Goal: Transaction & Acquisition: Obtain resource

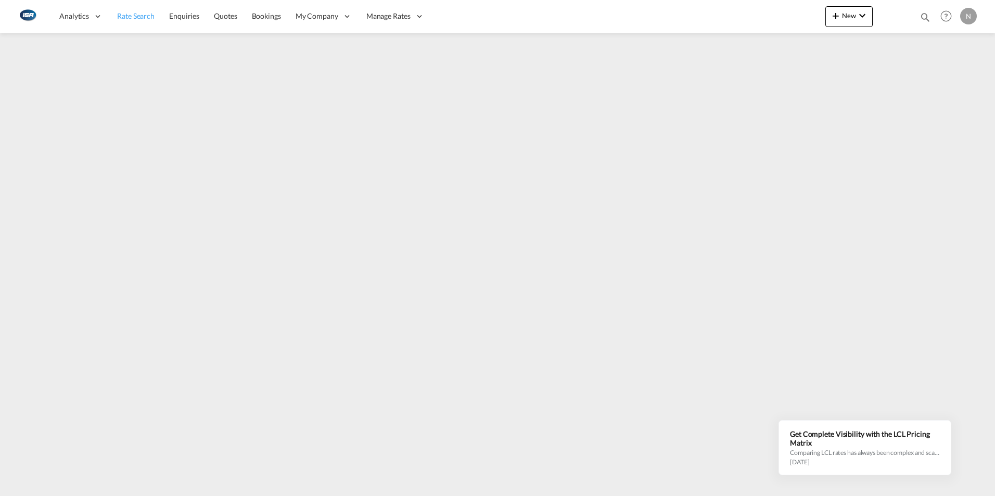
click at [138, 23] on link "Rate Search" at bounding box center [136, 16] width 52 height 34
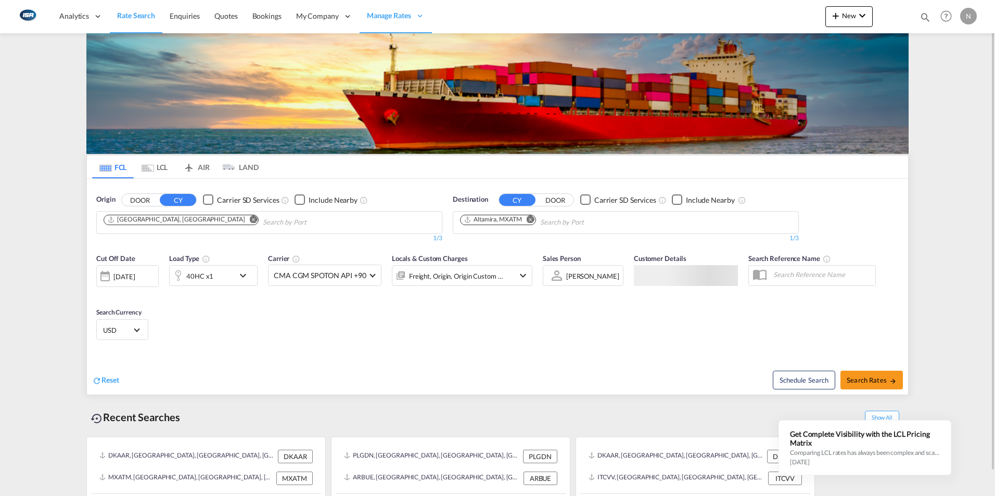
click at [242, 219] on button "Remove" at bounding box center [250, 220] width 16 height 10
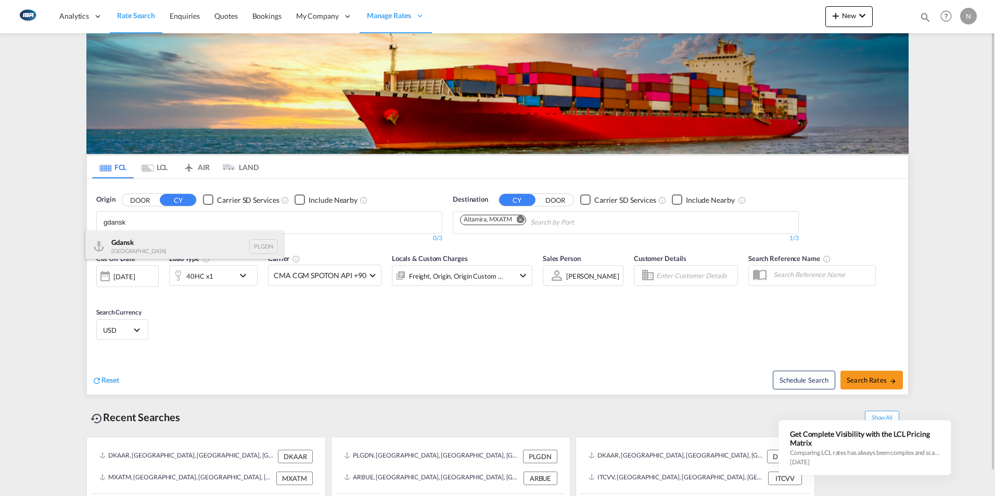
type input "gdansk"
click at [145, 248] on div "Gdansk [GEOGRAPHIC_DATA] PLGDN" at bounding box center [184, 246] width 198 height 31
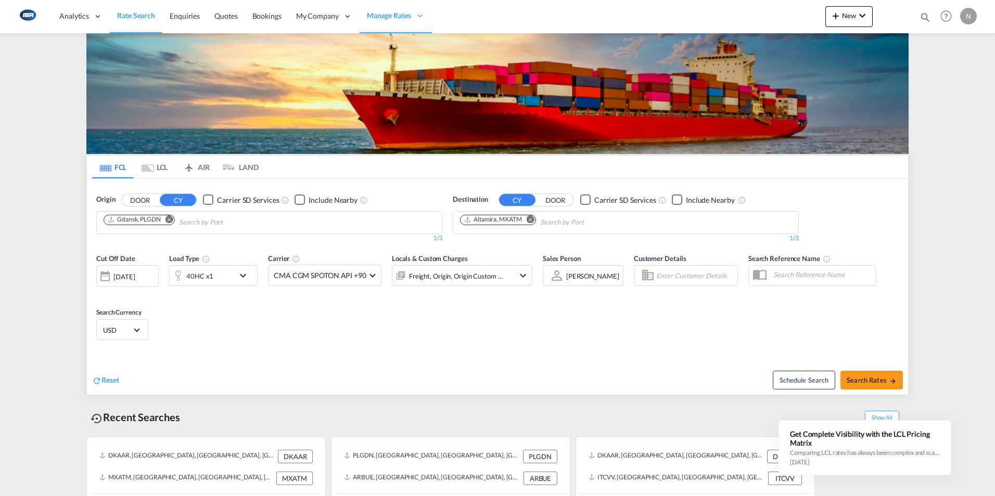
click at [531, 220] on md-icon "Remove" at bounding box center [531, 219] width 8 height 8
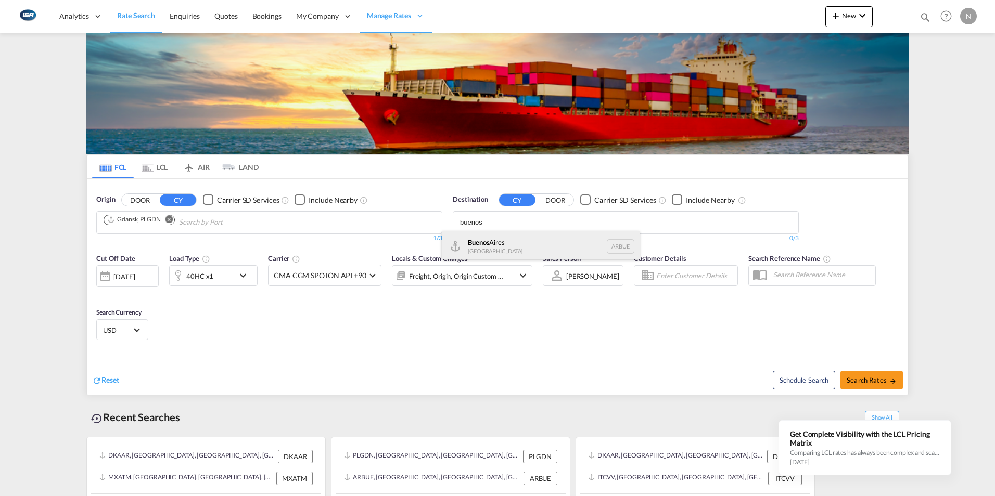
type input "buenos"
click at [493, 245] on div "[GEOGRAPHIC_DATA] [GEOGRAPHIC_DATA] [GEOGRAPHIC_DATA]" at bounding box center [541, 246] width 198 height 31
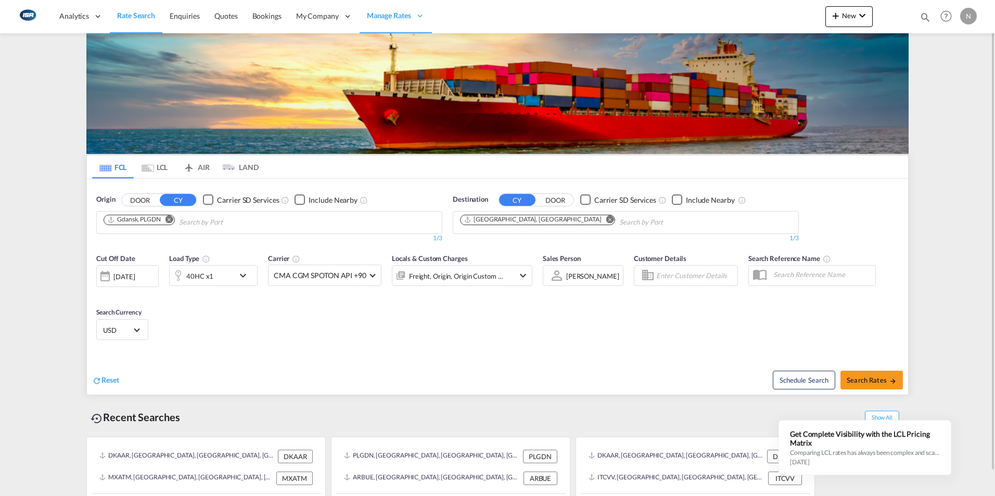
click at [242, 276] on md-icon "icon-chevron-down" at bounding box center [246, 276] width 18 height 12
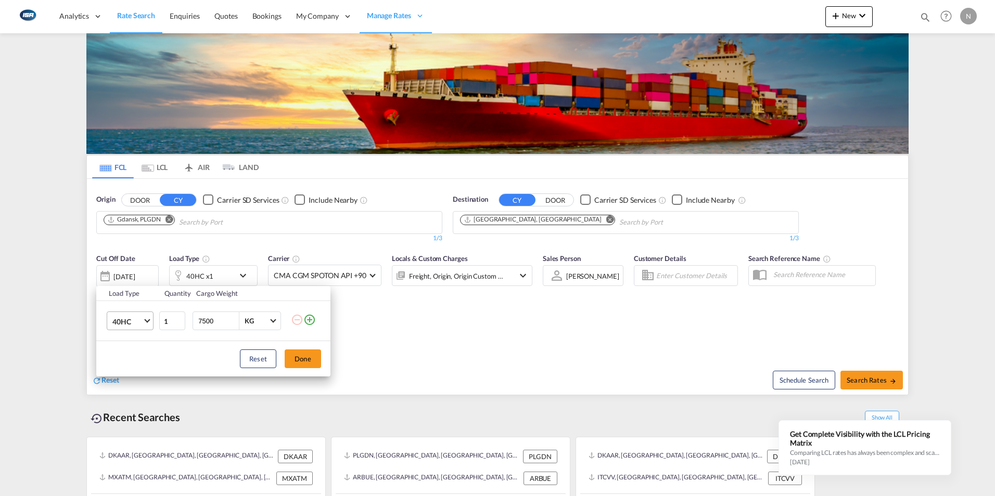
click at [148, 330] on md-select-value "40HC" at bounding box center [132, 321] width 42 height 18
click at [123, 262] on md-option "20GP" at bounding box center [139, 271] width 71 height 25
click at [303, 356] on button "Done" at bounding box center [303, 359] width 36 height 19
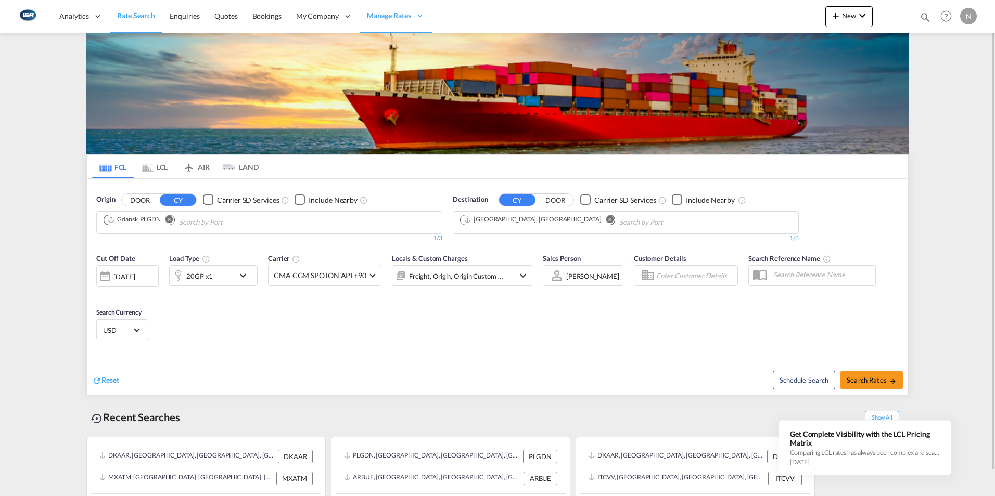
click at [136, 329] on span "Select Currency: $ USDUnited States Dollar" at bounding box center [137, 329] width 6 height 6
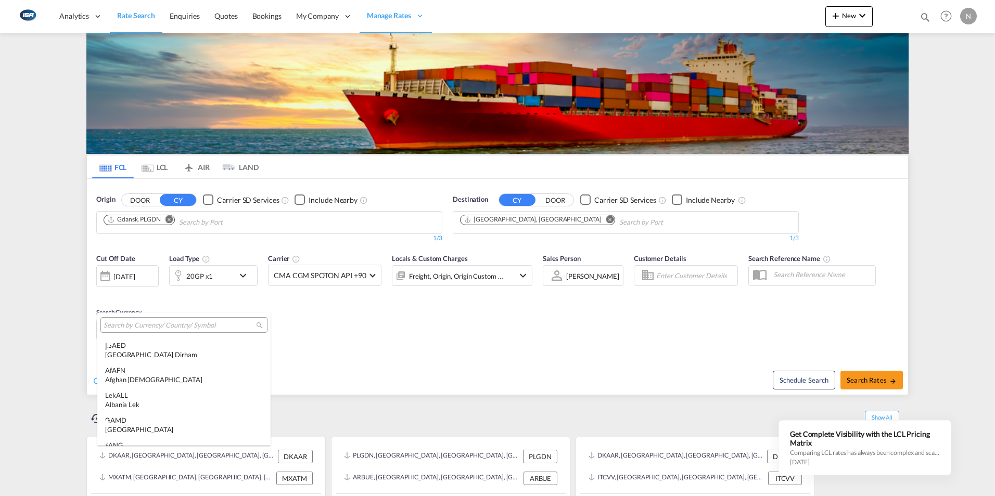
scroll to position [3592, 0]
click at [119, 321] on input "search" at bounding box center [180, 325] width 152 height 9
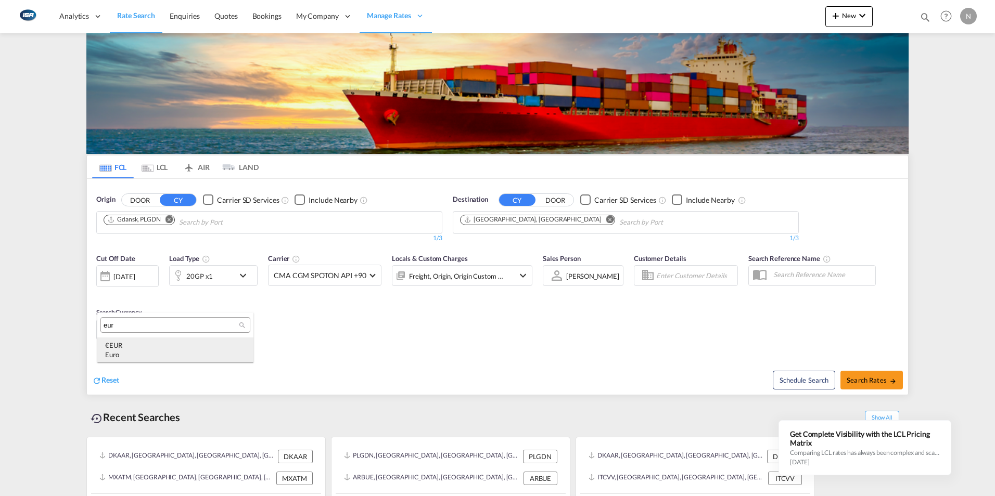
type input "eur"
click at [117, 342] on div "€ EUR Euro" at bounding box center [175, 350] width 140 height 19
click at [875, 375] on button "Search Rates" at bounding box center [871, 380] width 62 height 19
type input "PLGDN to ARBUE / [DATE]"
